Goal: Transaction & Acquisition: Book appointment/travel/reservation

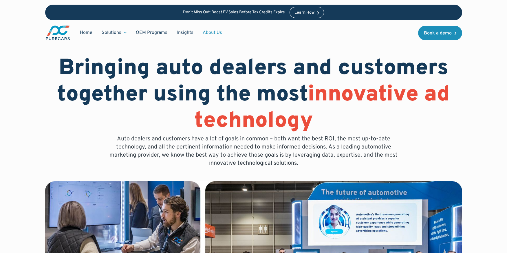
click at [212, 33] on link "About Us" at bounding box center [212, 32] width 29 height 11
click at [58, 33] on img "main" at bounding box center [57, 33] width 25 height 16
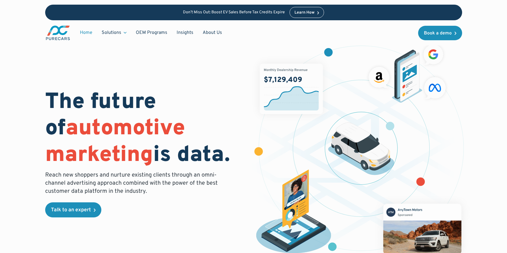
click at [291, 89] on img at bounding box center [291, 89] width 63 height 50
click at [407, 72] on img at bounding box center [407, 72] width 83 height 61
click at [293, 213] on img at bounding box center [293, 213] width 87 height 86
click at [361, 149] on img at bounding box center [361, 148] width 67 height 53
click at [440, 33] on div "Book a demo" at bounding box center [438, 33] width 28 height 5
